Goal: Task Accomplishment & Management: Complete application form

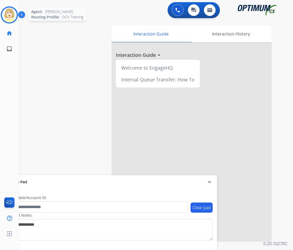
click at [10, 12] on img at bounding box center [9, 14] width 15 height 15
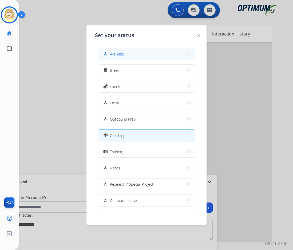
click at [115, 53] on span "Available" at bounding box center [117, 54] width 14 height 6
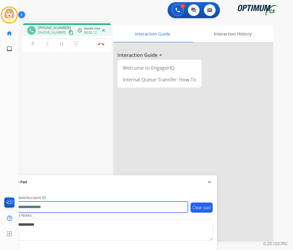
click at [32, 207] on input "text" at bounding box center [97, 206] width 181 height 11
paste input "*******"
type input "*******"
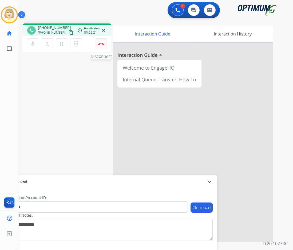
click at [101, 43] on img at bounding box center [101, 44] width 6 height 3
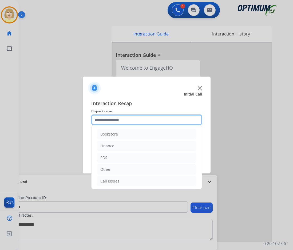
click at [106, 119] on input "text" at bounding box center [146, 119] width 111 height 11
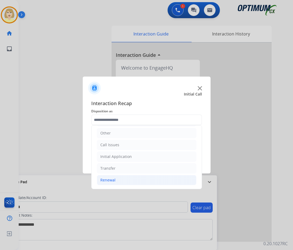
click at [107, 179] on div "Renewal" at bounding box center [107, 179] width 15 height 5
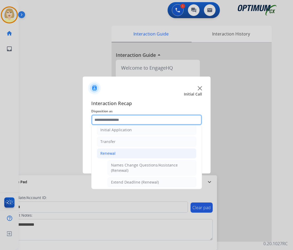
scroll to position [90, 0]
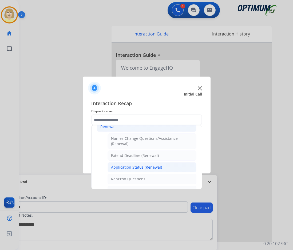
click at [133, 165] on div "Application Status (Renewal)" at bounding box center [136, 166] width 51 height 5
type input "**********"
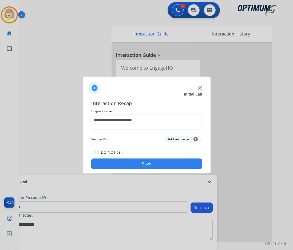
click at [175, 139] on button "Add secure pad +" at bounding box center [182, 139] width 36 height 6
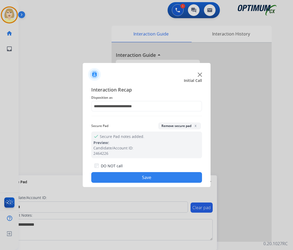
drag, startPoint x: 113, startPoint y: 177, endPoint x: 63, endPoint y: 106, distance: 87.1
click at [111, 176] on button "Save" at bounding box center [146, 177] width 111 height 11
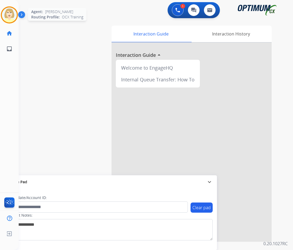
click at [5, 11] on img at bounding box center [9, 14] width 15 height 15
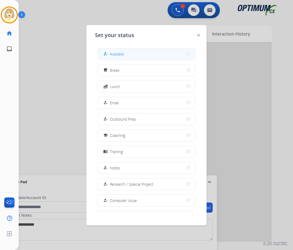
click at [111, 53] on div "how_to_reg Available" at bounding box center [113, 54] width 22 height 6
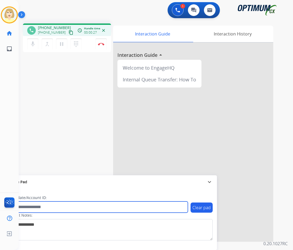
click at [27, 206] on input "text" at bounding box center [97, 206] width 181 height 11
paste input "*******"
type input "*******"
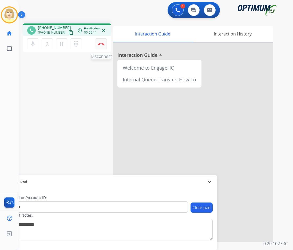
click at [101, 43] on img at bounding box center [101, 44] width 6 height 3
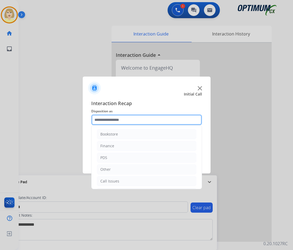
click at [111, 119] on input "text" at bounding box center [146, 119] width 111 height 11
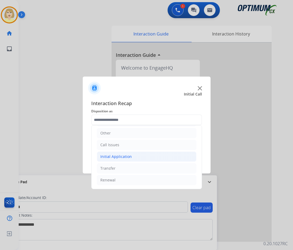
click at [116, 153] on li "Initial Application" at bounding box center [146, 156] width 99 height 10
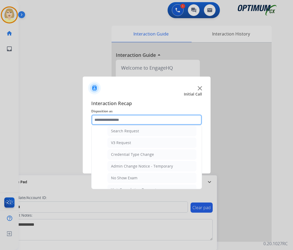
scroll to position [276, 0]
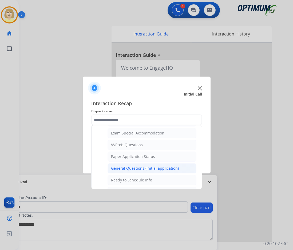
click at [127, 170] on div "General Questions (Initial application)" at bounding box center [145, 167] width 68 height 5
type input "**********"
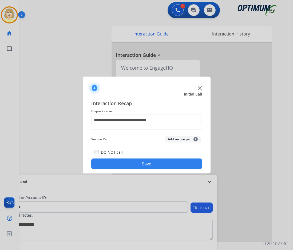
click at [170, 137] on button "Add secure pad +" at bounding box center [182, 139] width 36 height 6
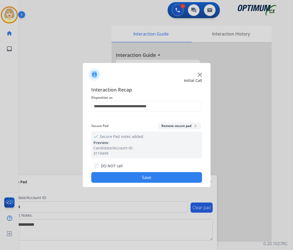
click at [137, 175] on button "Save" at bounding box center [146, 177] width 111 height 11
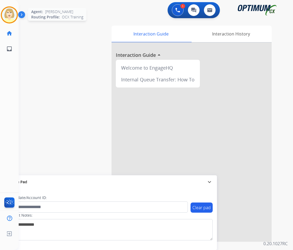
click at [8, 14] on img at bounding box center [9, 14] width 15 height 15
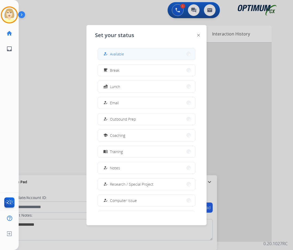
click at [118, 55] on span "Available" at bounding box center [117, 54] width 14 height 6
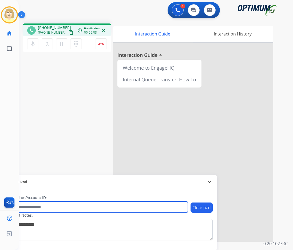
click at [39, 209] on input "text" at bounding box center [97, 206] width 181 height 11
paste input "*********"
type input "*********"
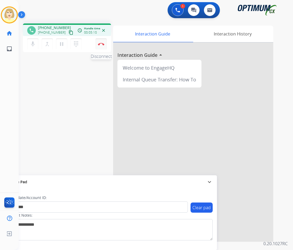
click at [101, 44] on img at bounding box center [101, 44] width 6 height 3
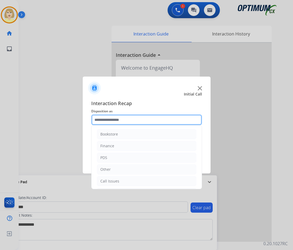
click at [102, 122] on input "text" at bounding box center [146, 119] width 111 height 11
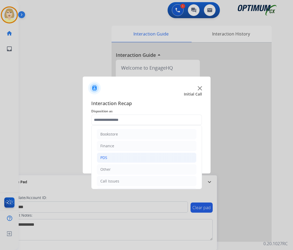
click at [103, 156] on div "PDS" at bounding box center [103, 157] width 7 height 5
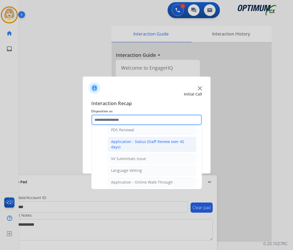
scroll to position [53, 0]
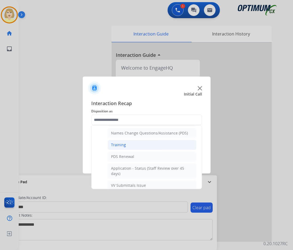
click at [116, 143] on div "Training" at bounding box center [118, 144] width 15 height 5
type input "********"
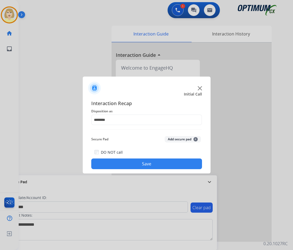
click at [180, 139] on button "Add secure pad +" at bounding box center [182, 139] width 36 height 6
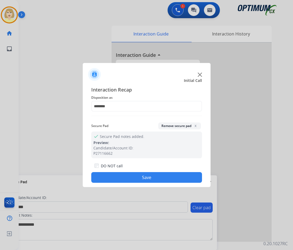
drag, startPoint x: 135, startPoint y: 174, endPoint x: 85, endPoint y: 127, distance: 68.8
click at [135, 174] on button "Save" at bounding box center [146, 177] width 111 height 11
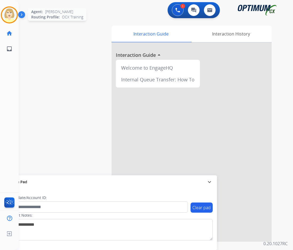
click at [7, 13] on img at bounding box center [9, 14] width 15 height 15
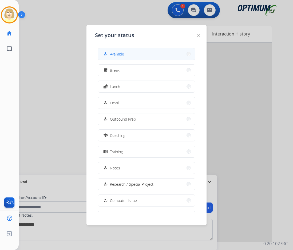
click at [121, 52] on span "Available" at bounding box center [117, 54] width 14 height 6
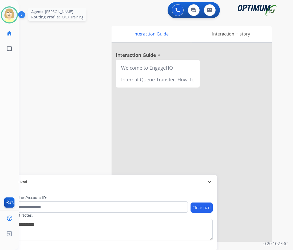
click at [13, 8] on div at bounding box center [9, 14] width 17 height 17
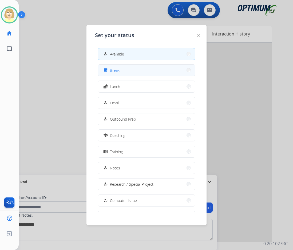
click at [121, 69] on button "free_breakfast Break" at bounding box center [146, 69] width 97 height 11
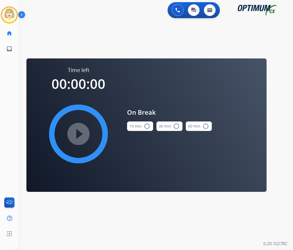
drag, startPoint x: 144, startPoint y: 126, endPoint x: 136, endPoint y: 127, distance: 7.6
click at [144, 126] on mat-icon "radio_button_unchecked" at bounding box center [147, 126] width 6 height 6
click at [82, 135] on mat-icon "play_circle_filled" at bounding box center [78, 134] width 6 height 6
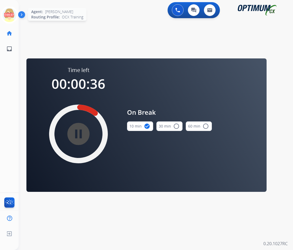
click at [11, 13] on icon at bounding box center [9, 14] width 17 height 17
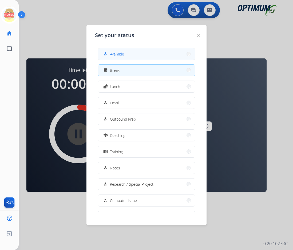
click at [112, 54] on span "Available" at bounding box center [117, 54] width 14 height 6
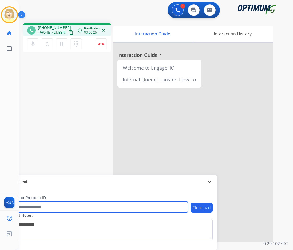
click at [27, 206] on input "text" at bounding box center [97, 206] width 181 height 11
paste input "*********"
type input "*********"
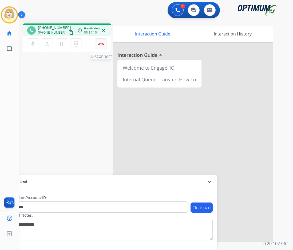
click at [101, 42] on button "Disconnect" at bounding box center [100, 43] width 11 height 11
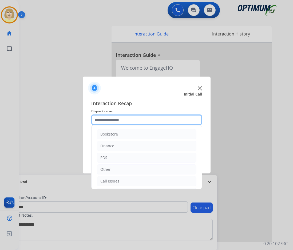
click at [104, 121] on input "text" at bounding box center [146, 119] width 111 height 11
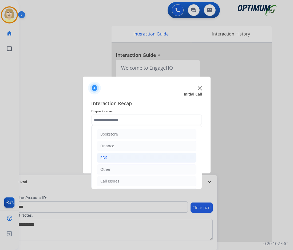
click at [108, 157] on li "PDS" at bounding box center [146, 157] width 99 height 10
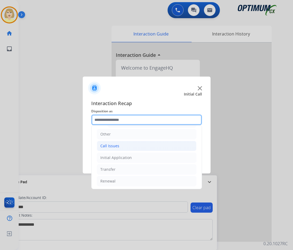
scroll to position [133, 0]
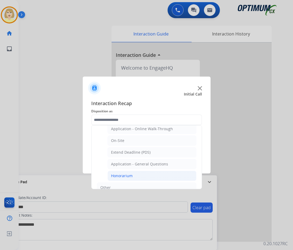
click at [114, 175] on div "Honorarium" at bounding box center [122, 175] width 22 height 5
type input "**********"
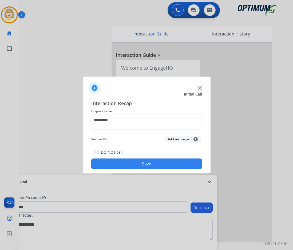
click at [172, 137] on button "Add secure pad +" at bounding box center [182, 139] width 36 height 6
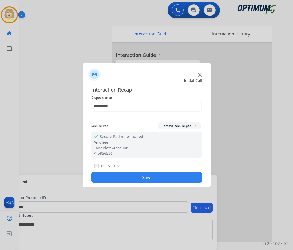
drag, startPoint x: 125, startPoint y: 176, endPoint x: 39, endPoint y: 74, distance: 134.1
click at [124, 174] on button "Save" at bounding box center [146, 177] width 111 height 11
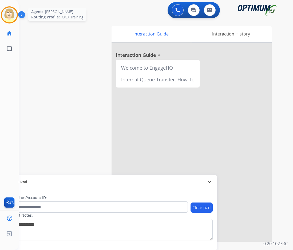
click at [8, 11] on img at bounding box center [9, 14] width 15 height 15
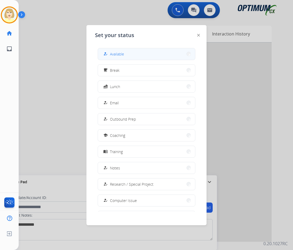
click at [115, 55] on span "Available" at bounding box center [117, 54] width 14 height 6
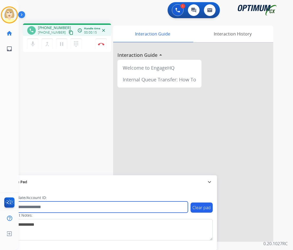
click at [31, 205] on input "text" at bounding box center [97, 206] width 181 height 11
paste input "*******"
type input "*******"
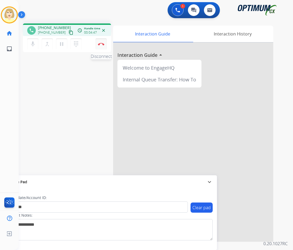
click at [99, 42] on button "Disconnect" at bounding box center [100, 43] width 11 height 11
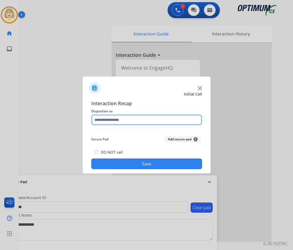
click at [109, 119] on input "text" at bounding box center [146, 119] width 111 height 11
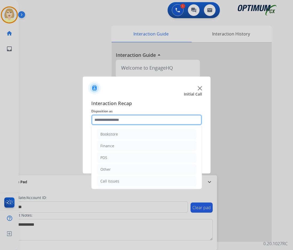
scroll to position [36, 0]
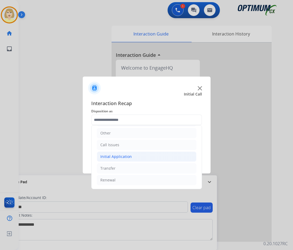
click at [115, 154] on div "Initial Application" at bounding box center [115, 156] width 31 height 5
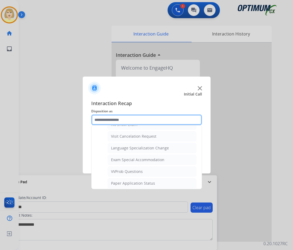
scroll to position [276, 0]
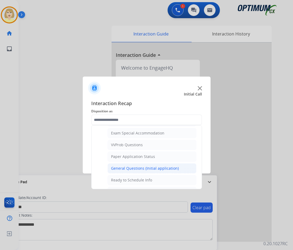
click at [125, 169] on div "General Questions (Initial application)" at bounding box center [145, 167] width 68 height 5
type input "**********"
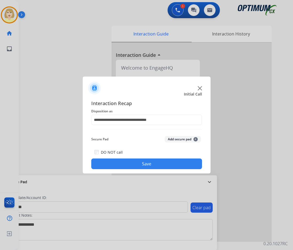
click at [177, 139] on button "Add secure pad +" at bounding box center [182, 139] width 36 height 6
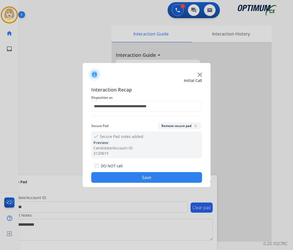
drag, startPoint x: 127, startPoint y: 175, endPoint x: 54, endPoint y: 90, distance: 112.8
click at [127, 175] on button "Save" at bounding box center [146, 177] width 111 height 11
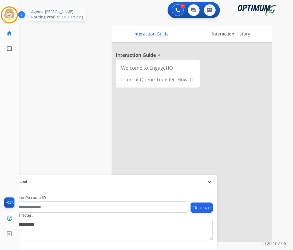
click at [7, 12] on img at bounding box center [9, 14] width 15 height 15
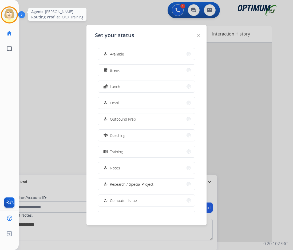
click at [7, 12] on img at bounding box center [9, 14] width 15 height 15
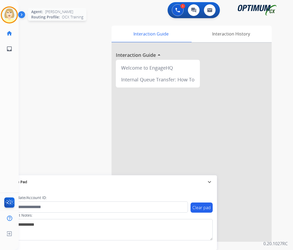
click at [7, 12] on img at bounding box center [9, 14] width 15 height 15
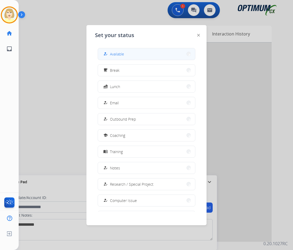
click at [119, 54] on span "Available" at bounding box center [117, 54] width 14 height 6
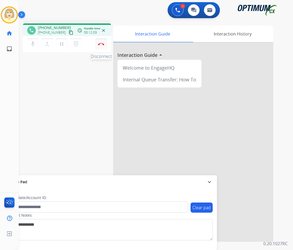
click at [101, 43] on img at bounding box center [101, 44] width 6 height 3
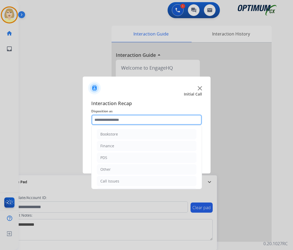
click at [111, 120] on input "text" at bounding box center [146, 119] width 111 height 11
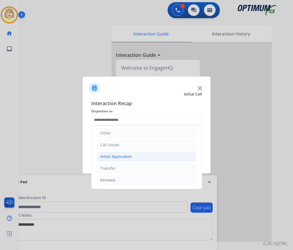
click at [115, 157] on div "Initial Application" at bounding box center [115, 156] width 31 height 5
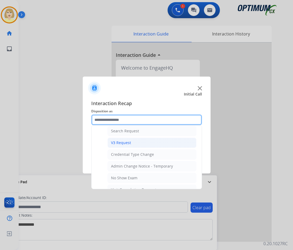
scroll to position [276, 0]
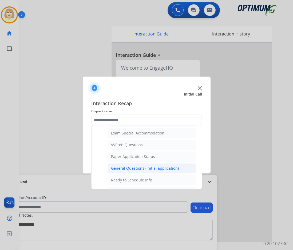
click at [123, 167] on div "General Questions (Initial application)" at bounding box center [145, 167] width 68 height 5
type input "**********"
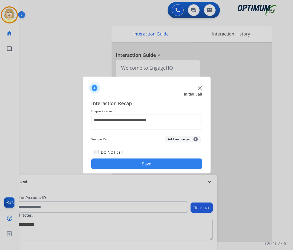
click at [169, 138] on button "Add secure pad +" at bounding box center [182, 139] width 36 height 6
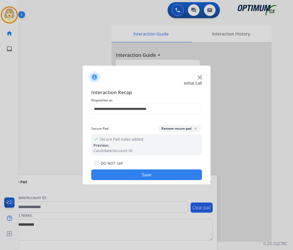
click at [120, 175] on button "Save" at bounding box center [146, 174] width 111 height 11
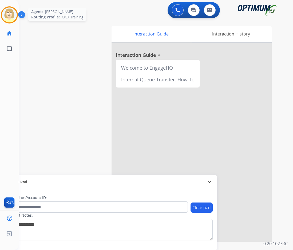
click at [3, 13] on img at bounding box center [9, 14] width 15 height 15
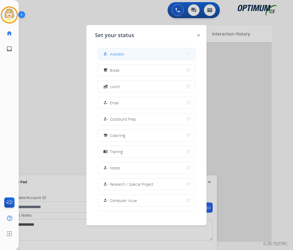
click at [117, 54] on span "Available" at bounding box center [117, 54] width 14 height 6
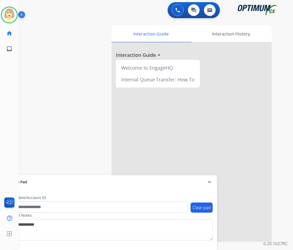
click at [72, 94] on div "swap_horiz Break voice bridge close_fullscreen Connect 3-Way Call merge_type Se…" at bounding box center [149, 130] width 261 height 222
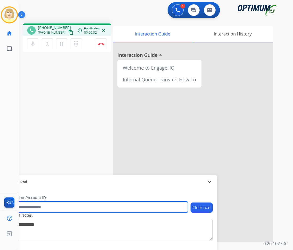
click at [42, 206] on input "text" at bounding box center [97, 206] width 181 height 11
paste input "*******"
type input "*******"
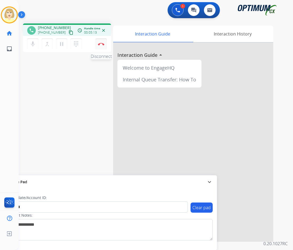
click at [104, 43] on button "Disconnect" at bounding box center [100, 43] width 11 height 11
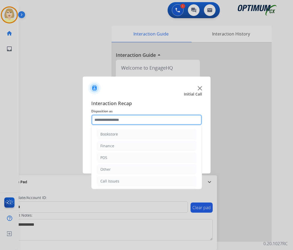
click at [109, 120] on input "text" at bounding box center [146, 119] width 111 height 11
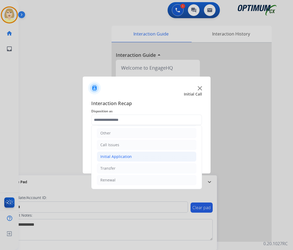
click at [115, 155] on div "Initial Application" at bounding box center [115, 156] width 31 height 5
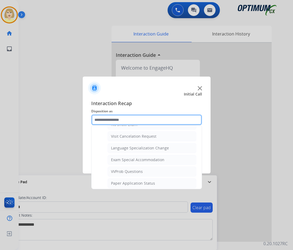
scroll to position [276, 0]
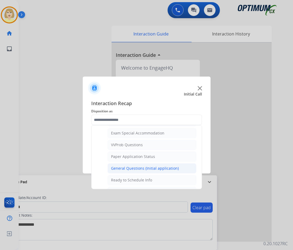
click at [116, 167] on div "General Questions (Initial application)" at bounding box center [145, 167] width 68 height 5
type input "**********"
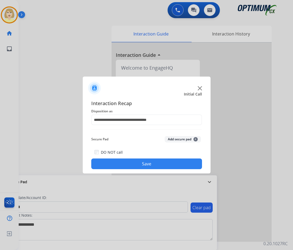
drag, startPoint x: 173, startPoint y: 138, endPoint x: 147, endPoint y: 160, distance: 34.2
click at [168, 144] on div "Secure Pad Add secure pad +" at bounding box center [146, 139] width 111 height 11
drag, startPoint x: 122, startPoint y: 165, endPoint x: 75, endPoint y: 118, distance: 66.3
click at [122, 165] on button "Save" at bounding box center [146, 163] width 111 height 11
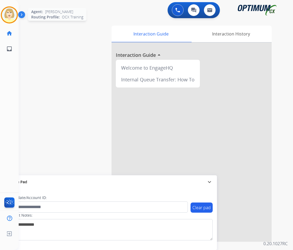
drag, startPoint x: 12, startPoint y: 3, endPoint x: 8, endPoint y: 10, distance: 7.8
click at [8, 9] on div "[PERSON_NAME] AfterCallWork Edit Avatar Agent: [PERSON_NAME] Profile: OCX Train…" at bounding box center [9, 28] width 19 height 56
click at [8, 10] on img at bounding box center [9, 14] width 15 height 15
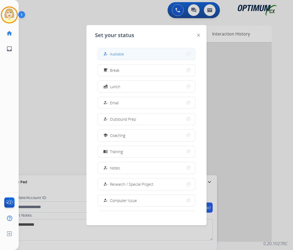
click at [116, 55] on span "Available" at bounding box center [117, 54] width 14 height 6
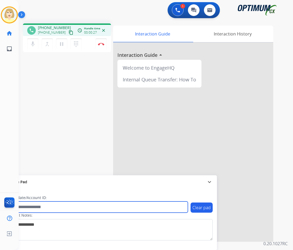
click at [45, 206] on input "text" at bounding box center [97, 206] width 181 height 11
paste input "*******"
type input "*******"
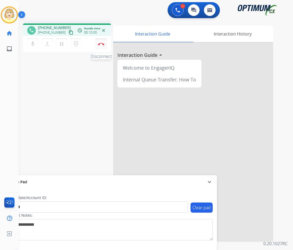
click at [99, 43] on img at bounding box center [101, 44] width 6 height 3
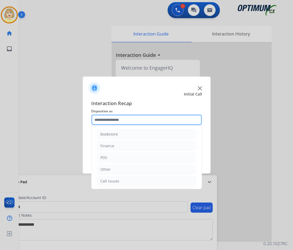
click at [105, 118] on input "text" at bounding box center [146, 119] width 111 height 11
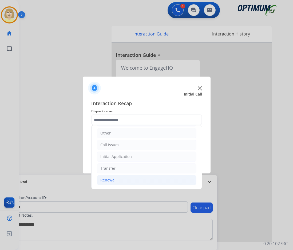
click at [113, 180] on div "Renewal" at bounding box center [107, 179] width 15 height 5
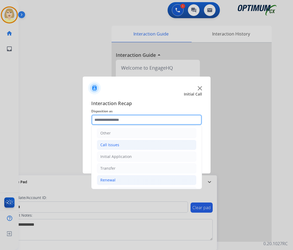
scroll to position [116, 0]
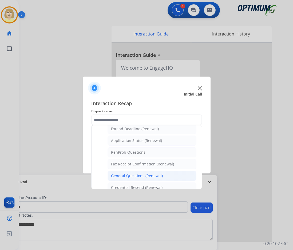
click at [129, 175] on div "General Questions (Renewal)" at bounding box center [137, 175] width 52 height 5
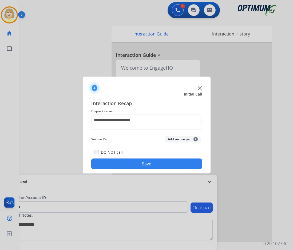
click at [170, 139] on button "Add secure pad +" at bounding box center [182, 139] width 36 height 6
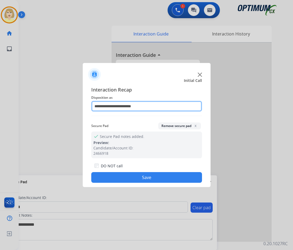
click at [119, 107] on input "**********" at bounding box center [146, 106] width 111 height 11
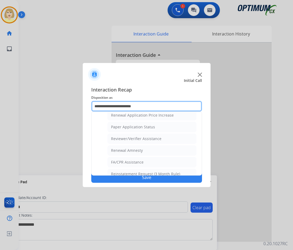
scroll to position [206, 0]
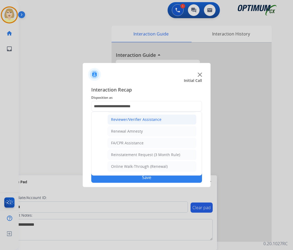
click at [130, 120] on div "Reviewer/Verifier Assistance" at bounding box center [136, 119] width 50 height 5
type input "**********"
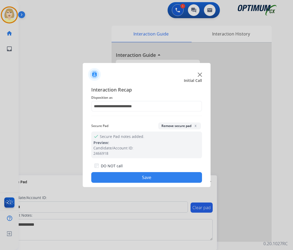
click at [171, 125] on button "Remove secure pad x" at bounding box center [179, 125] width 43 height 7
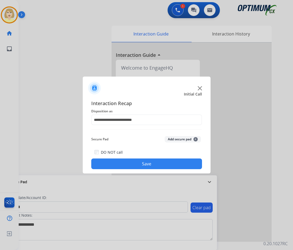
click at [177, 137] on button "Add secure pad +" at bounding box center [182, 139] width 36 height 6
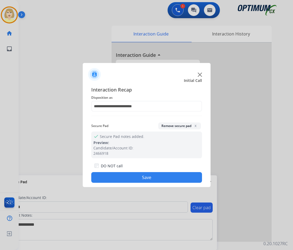
drag, startPoint x: 112, startPoint y: 174, endPoint x: 58, endPoint y: 114, distance: 80.5
click at [112, 173] on button "Save" at bounding box center [146, 177] width 111 height 11
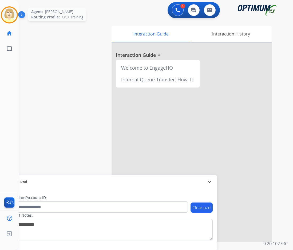
click at [6, 14] on img at bounding box center [9, 14] width 15 height 15
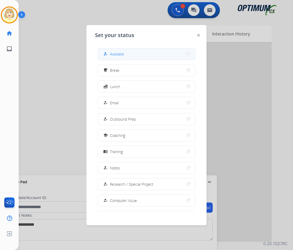
click at [112, 53] on span "Available" at bounding box center [117, 54] width 14 height 6
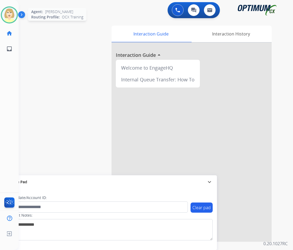
click at [10, 13] on img at bounding box center [9, 14] width 15 height 15
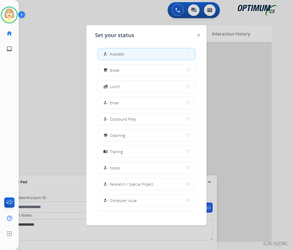
scroll to position [50, 0]
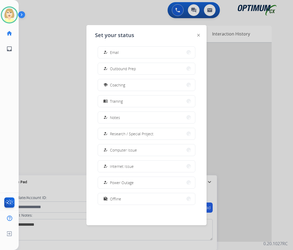
click at [117, 197] on span "Offline" at bounding box center [115, 199] width 11 height 6
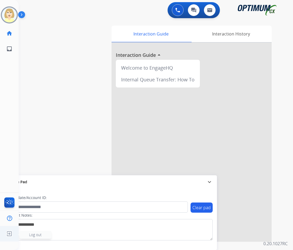
click at [37, 235] on span "Log out" at bounding box center [35, 234] width 13 height 5
